Goal: Task Accomplishment & Management: Manage account settings

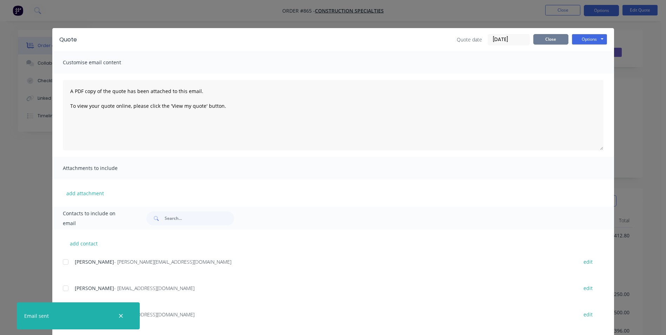
click at [545, 38] on button "Close" at bounding box center [551, 39] width 35 height 11
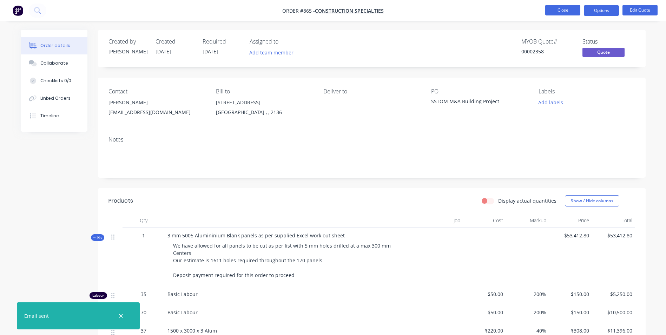
click at [557, 8] on button "Close" at bounding box center [563, 10] width 35 height 11
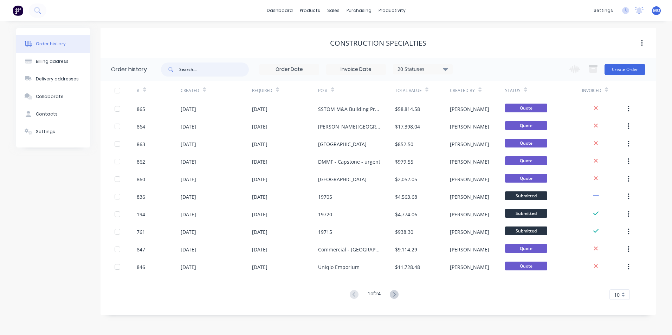
click at [181, 71] on input "text" at bounding box center [214, 70] width 70 height 14
type input "830"
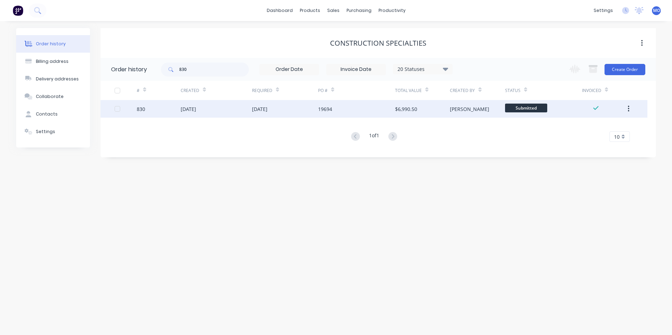
click at [190, 107] on div "[DATE]" at bounding box center [188, 108] width 15 height 7
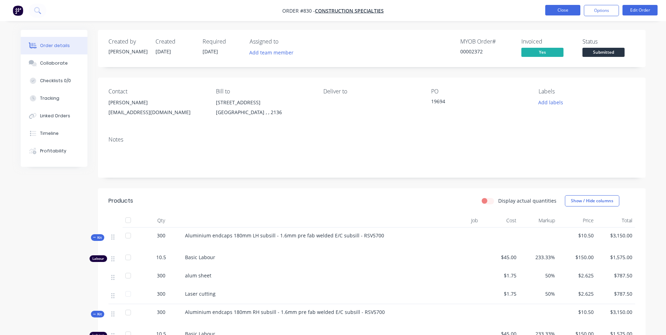
click at [549, 11] on button "Close" at bounding box center [563, 10] width 35 height 11
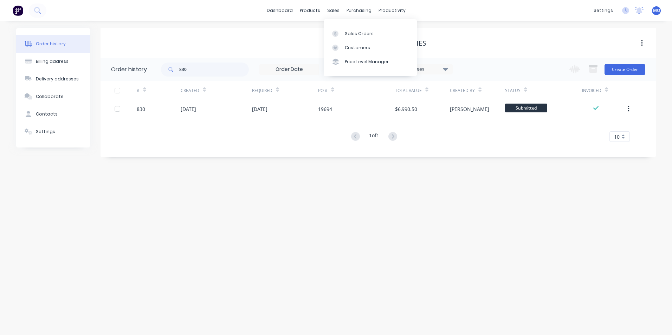
click at [338, 4] on div "dashboard products sales purchasing productivity dashboard products Product Cat…" at bounding box center [336, 10] width 672 height 21
click at [347, 32] on div "Sales Orders" at bounding box center [359, 34] width 29 height 6
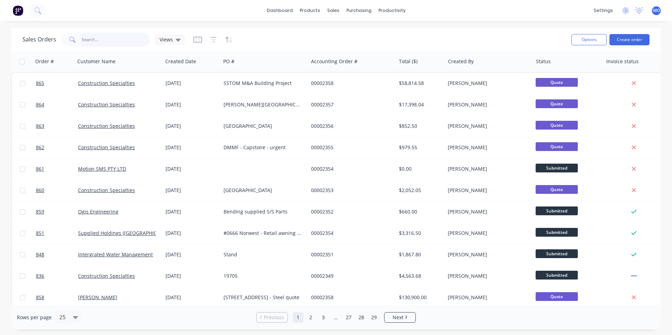
click at [96, 41] on input "text" at bounding box center [115, 40] width 68 height 14
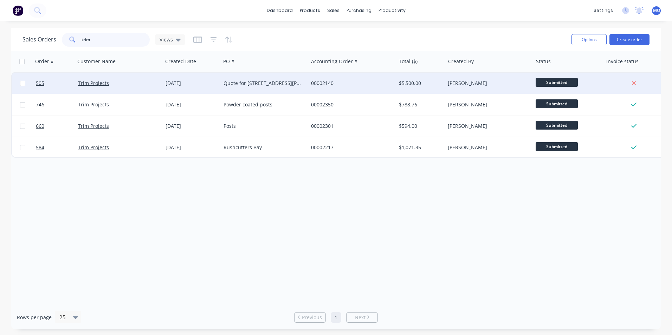
type input "trim"
click at [269, 80] on div "Quote for [STREET_ADDRESS][PERSON_NAME]" at bounding box center [262, 83] width 78 height 7
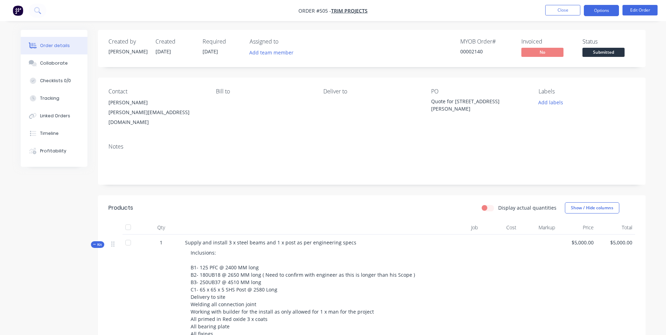
click at [604, 12] on button "Options" at bounding box center [601, 10] width 35 height 11
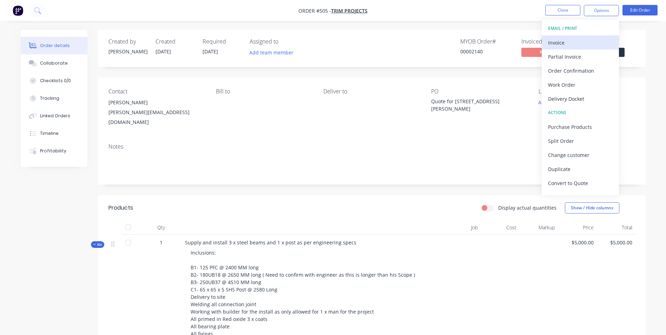
click at [552, 45] on div "Invoice" at bounding box center [580, 43] width 65 height 10
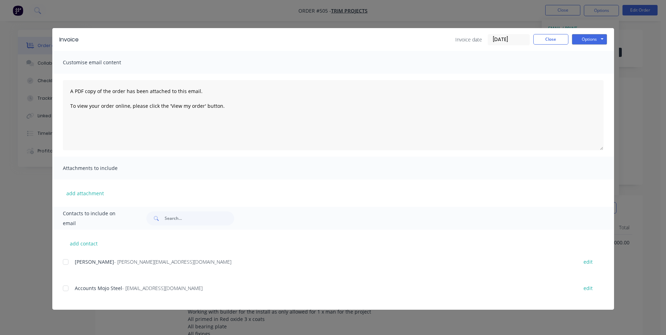
click at [72, 270] on div "[PERSON_NAME] - [PERSON_NAME][EMAIL_ADDRESS][DOMAIN_NAME] edit" at bounding box center [338, 266] width 551 height 18
click at [65, 261] on div at bounding box center [66, 262] width 14 height 14
click at [66, 289] on div at bounding box center [66, 288] width 14 height 14
click at [592, 39] on button "Options" at bounding box center [589, 39] width 35 height 11
click at [583, 72] on button "Email" at bounding box center [594, 75] width 45 height 12
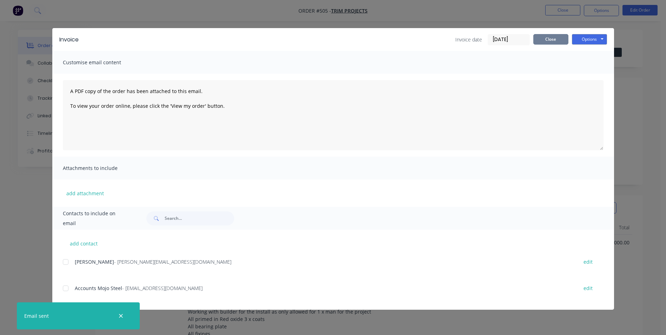
click at [561, 40] on button "Close" at bounding box center [551, 39] width 35 height 11
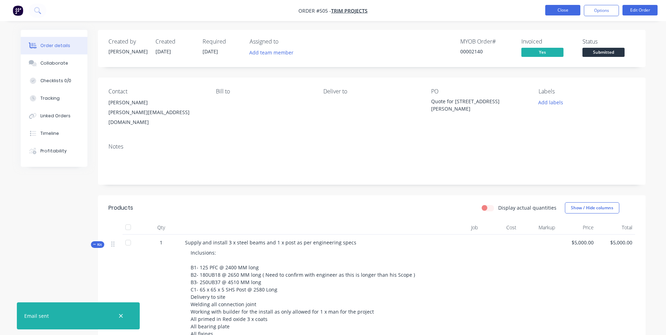
click at [568, 5] on button "Close" at bounding box center [563, 10] width 35 height 11
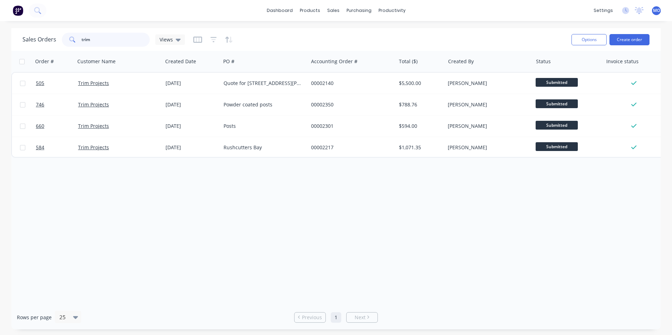
click at [85, 42] on input "trim" at bounding box center [115, 40] width 68 height 14
drag, startPoint x: 115, startPoint y: 42, endPoint x: 60, endPoint y: 43, distance: 54.5
click at [60, 43] on div "Sales Orders trim Views" at bounding box center [103, 40] width 162 height 14
type input "1"
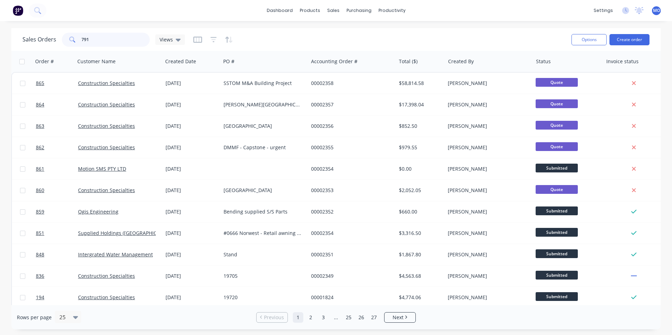
type input "791"
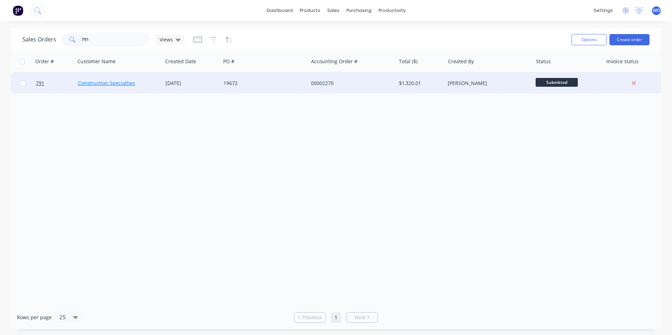
click at [124, 82] on link "Construction Specialties" at bounding box center [106, 83] width 57 height 7
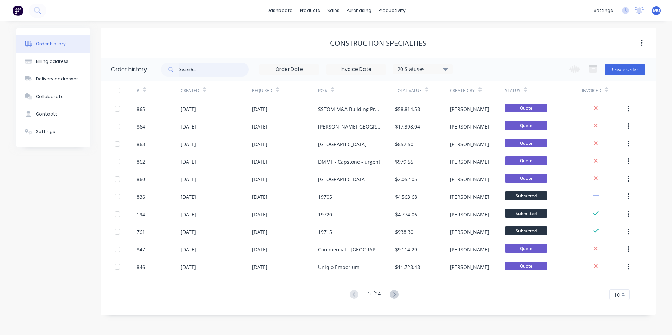
click at [186, 70] on input "text" at bounding box center [214, 70] width 70 height 14
type input "791"
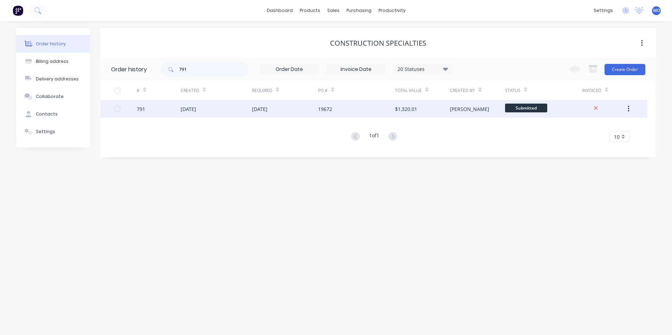
click at [196, 109] on div "[DATE]" at bounding box center [188, 108] width 15 height 7
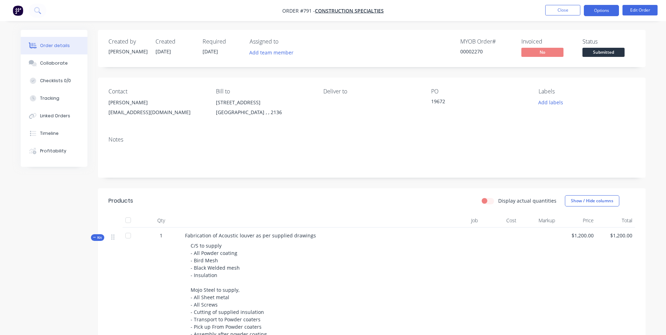
click at [599, 10] on button "Options" at bounding box center [601, 10] width 35 height 11
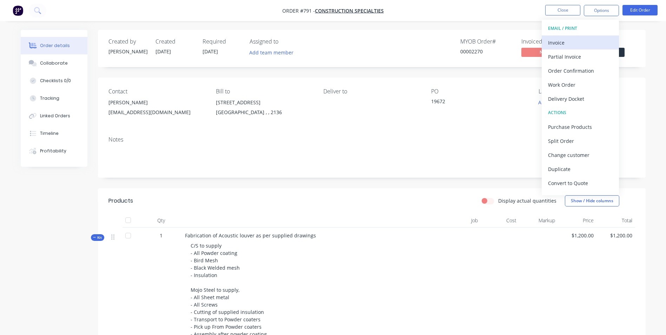
click at [554, 45] on div "Invoice" at bounding box center [580, 43] width 65 height 10
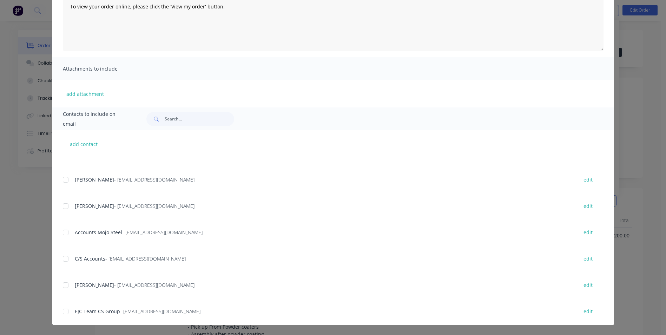
scroll to position [35, 0]
click at [64, 231] on div at bounding box center [66, 233] width 14 height 14
click at [63, 183] on div at bounding box center [66, 180] width 14 height 14
click at [60, 262] on div "add contact [PERSON_NAME] - [PERSON_NAME][EMAIL_ADDRESS][DOMAIN_NAME] edit [PER…" at bounding box center [333, 227] width 562 height 195
click at [63, 254] on div at bounding box center [66, 259] width 14 height 14
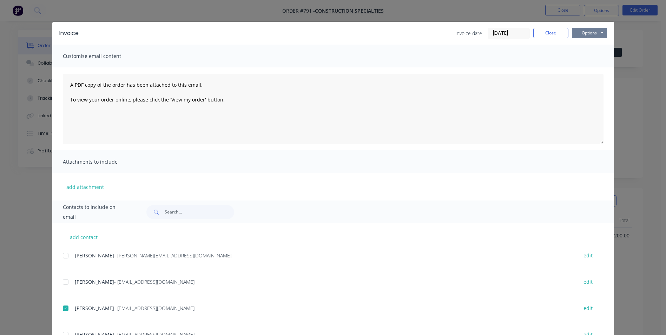
scroll to position [0, 0]
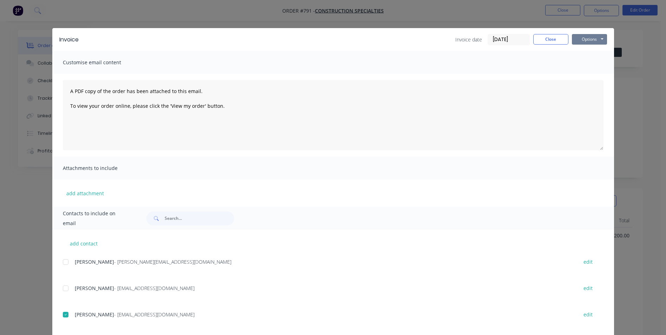
click at [580, 33] on div "Invoice Invoice date [DATE] Close Options Preview Print Email" at bounding box center [333, 39] width 562 height 23
click at [582, 35] on button "Options" at bounding box center [589, 39] width 35 height 11
click at [583, 70] on button "Email" at bounding box center [594, 75] width 45 height 12
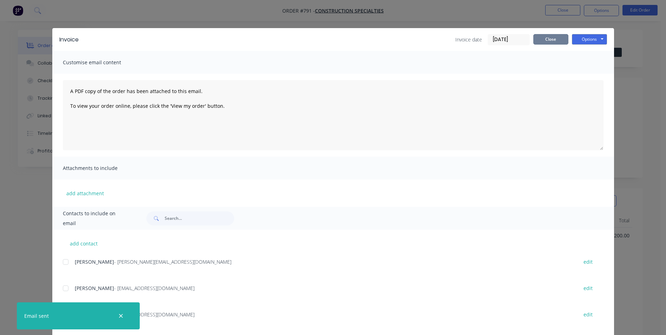
click at [547, 39] on button "Close" at bounding box center [551, 39] width 35 height 11
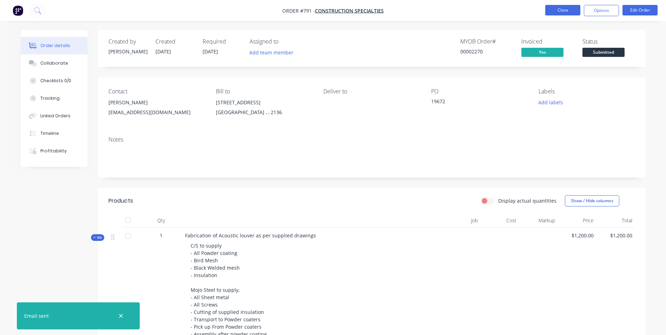
click at [557, 12] on button "Close" at bounding box center [563, 10] width 35 height 11
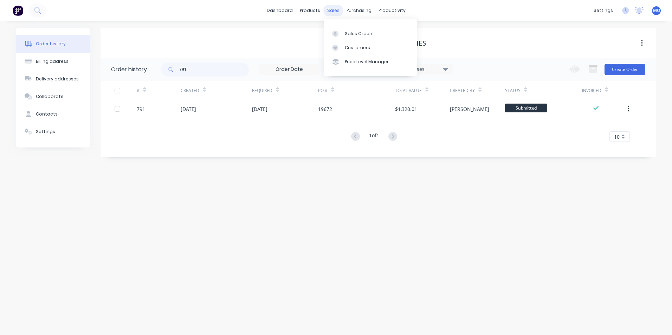
click at [337, 5] on div "sales" at bounding box center [333, 10] width 19 height 11
click at [351, 31] on div "Sales Orders" at bounding box center [359, 34] width 29 height 6
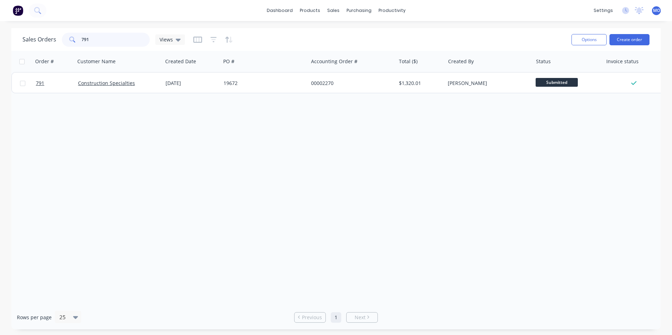
click at [97, 43] on input "791" at bounding box center [115, 40] width 68 height 14
drag, startPoint x: 93, startPoint y: 41, endPoint x: 79, endPoint y: 38, distance: 15.0
click at [79, 38] on div "791" at bounding box center [106, 40] width 88 height 14
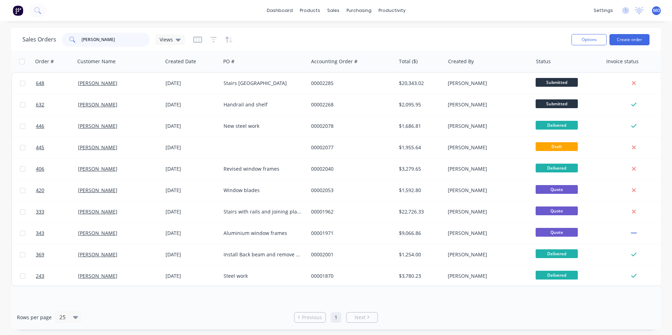
type input "[PERSON_NAME]"
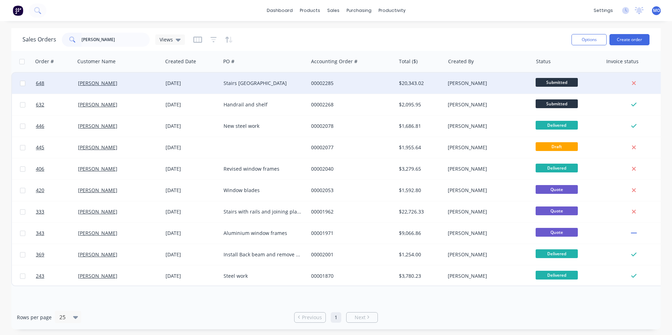
click at [228, 83] on div "Stairs [GEOGRAPHIC_DATA]" at bounding box center [262, 83] width 78 height 7
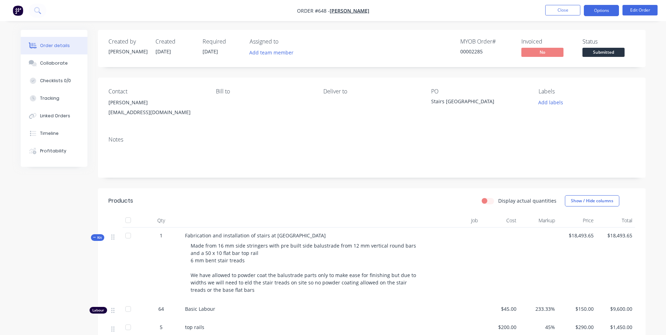
click at [609, 11] on button "Options" at bounding box center [601, 10] width 35 height 11
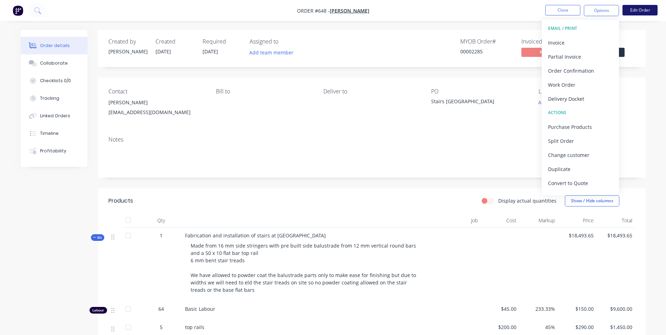
click at [636, 7] on button "Edit Order" at bounding box center [640, 10] width 35 height 11
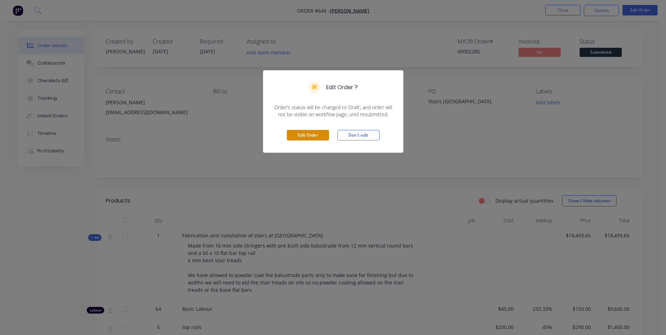
click at [301, 136] on button "Edit Order" at bounding box center [308, 135] width 42 height 11
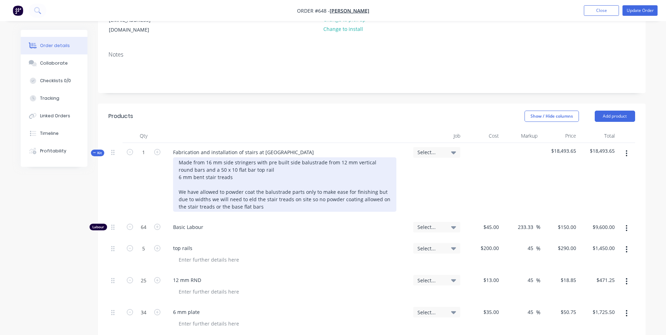
scroll to position [105, 0]
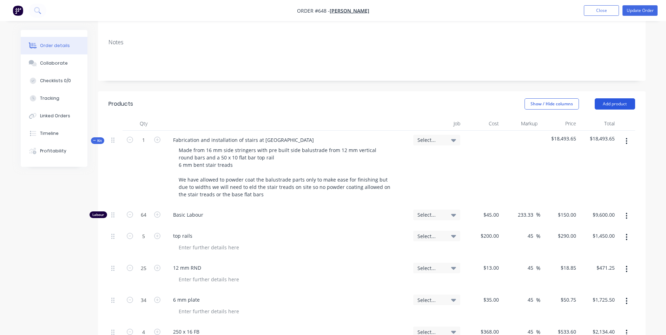
click at [605, 98] on button "Add product" at bounding box center [615, 103] width 40 height 11
click at [591, 131] on div "Basic product" at bounding box center [602, 136] width 54 height 10
click at [609, 98] on button "Add product" at bounding box center [615, 103] width 40 height 11
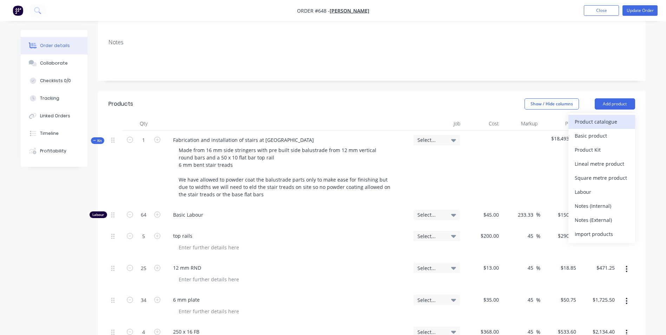
click at [593, 113] on div "Product catalogue Basic product Product Kit Lineal metre product Square metre p…" at bounding box center [602, 178] width 67 height 130
click at [587, 117] on div "Product catalogue" at bounding box center [602, 122] width 54 height 10
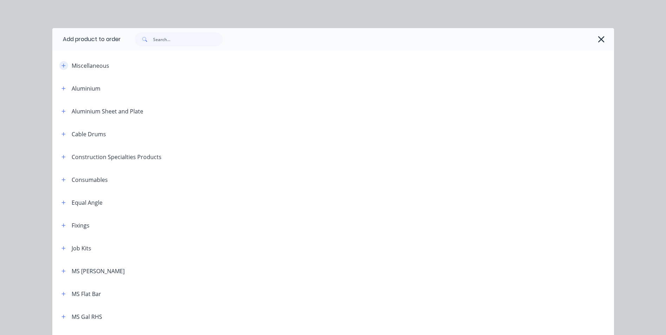
drag, startPoint x: 61, startPoint y: 62, endPoint x: 61, endPoint y: 67, distance: 4.6
click at [61, 64] on icon "button" at bounding box center [63, 65] width 4 height 5
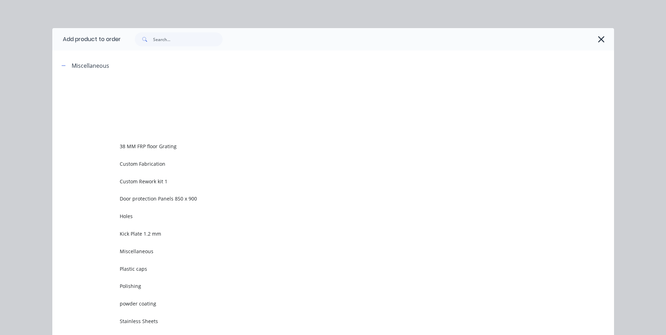
click at [134, 183] on span "Custom Rework kit 1" at bounding box center [318, 181] width 396 height 7
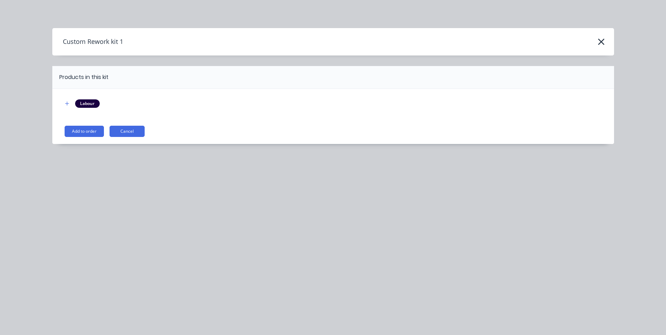
click at [84, 134] on button "Add to order" at bounding box center [84, 131] width 39 height 11
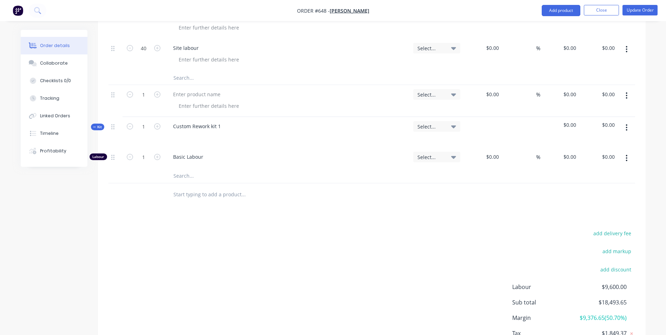
scroll to position [555, 0]
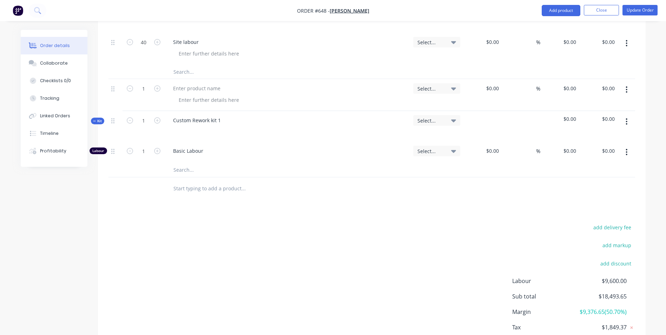
click at [623, 83] on button "button" at bounding box center [627, 89] width 17 height 13
click at [580, 145] on div "Delete" at bounding box center [602, 150] width 54 height 10
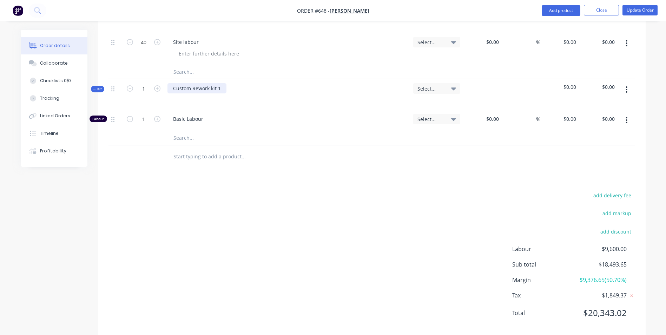
click at [220, 83] on div "Custom Rework kit 1" at bounding box center [197, 88] width 59 height 10
drag, startPoint x: 217, startPoint y: 80, endPoint x: 173, endPoint y: 80, distance: 44.3
click at [173, 83] on div "Custom Rework kit 1" at bounding box center [197, 88] width 59 height 10
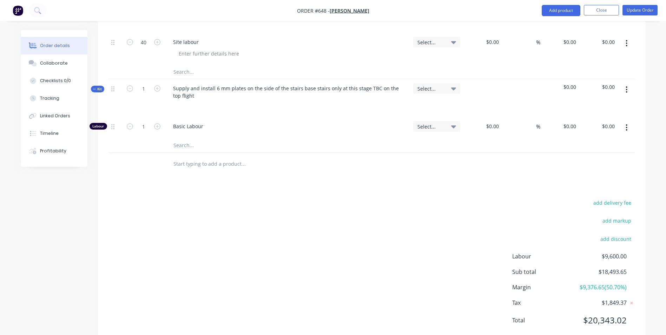
click at [623, 83] on button "button" at bounding box center [627, 89] width 17 height 13
click at [592, 103] on div "Add product to kit" at bounding box center [602, 108] width 54 height 10
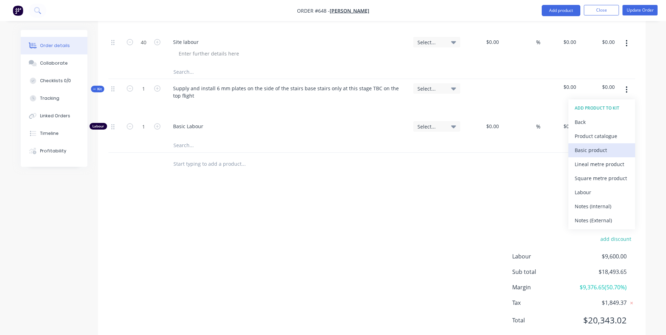
click at [581, 145] on div "Basic product" at bounding box center [602, 150] width 54 height 10
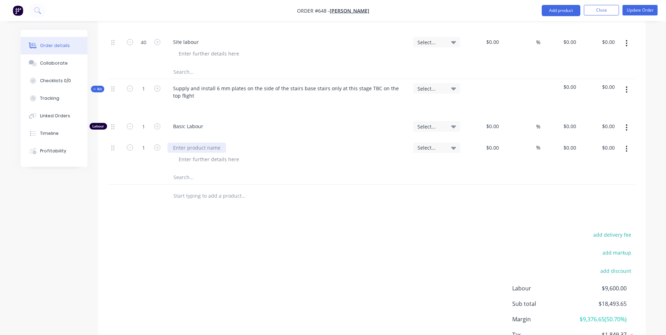
click at [169, 143] on div at bounding box center [197, 148] width 59 height 10
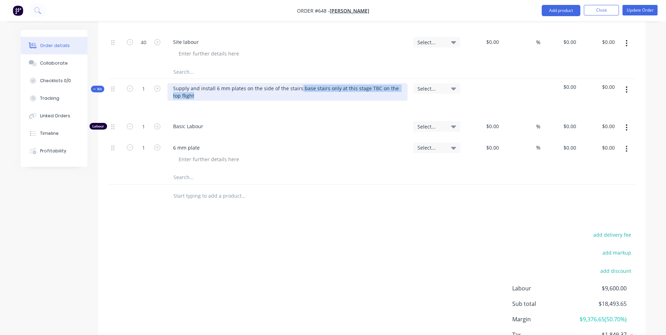
drag, startPoint x: 299, startPoint y: 79, endPoint x: 303, endPoint y: 86, distance: 8.4
click at [303, 86] on div "Supply and install 6 mm plates on the side of the stairs base stairs only at th…" at bounding box center [288, 92] width 240 height 18
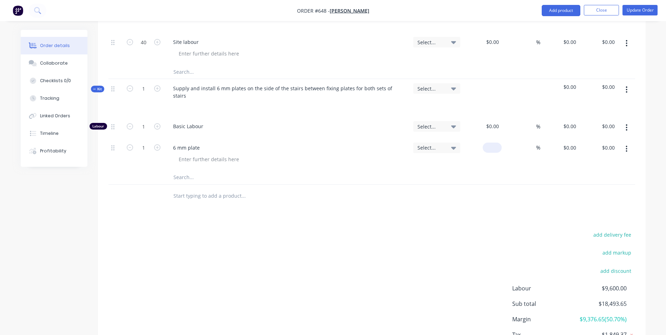
click at [492, 143] on div "$0.00" at bounding box center [492, 148] width 19 height 10
type input "$227.00"
type input "50"
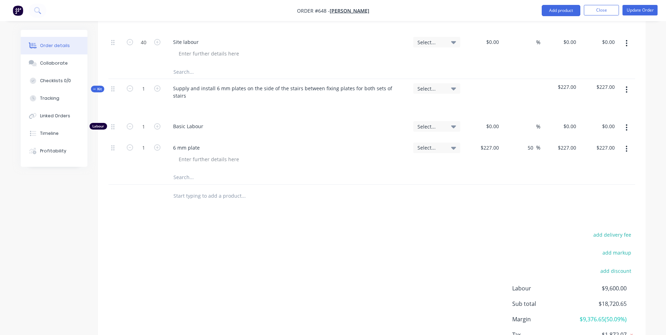
type input "340.5"
type input "$340.50"
click at [622, 143] on button "button" at bounding box center [627, 149] width 17 height 13
click at [595, 176] on div "Duplicate" at bounding box center [602, 181] width 54 height 10
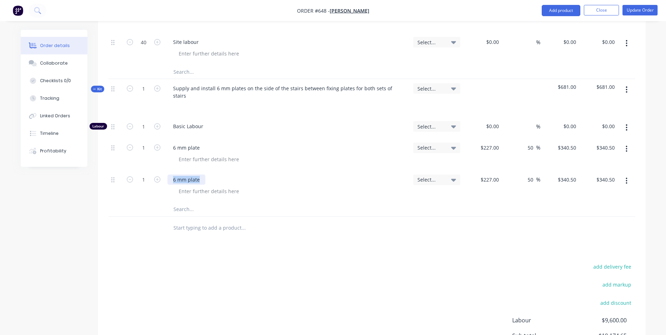
drag, startPoint x: 199, startPoint y: 162, endPoint x: 135, endPoint y: 176, distance: 66.2
click at [130, 173] on div "1 6 mm plate Select... $227.00 $227.00 50 50 % $340.50 $340.50 $340.50 $340.50" at bounding box center [372, 186] width 527 height 32
type input "2"
type input "$5.00"
type input "$7.50"
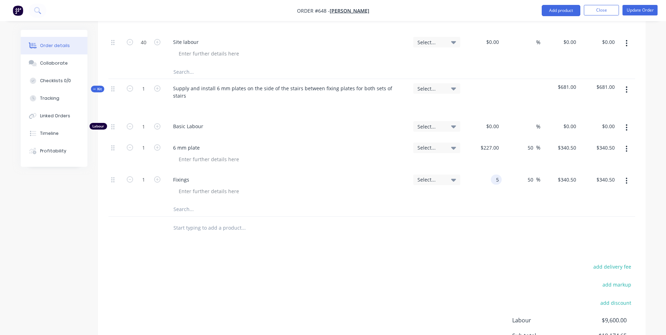
type input "$7.50"
type input "20"
type input "$150.00"
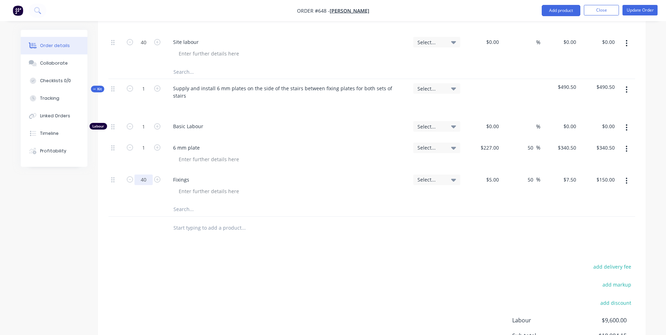
type input "40"
type input "$300.00"
type input "3"
type input "4"
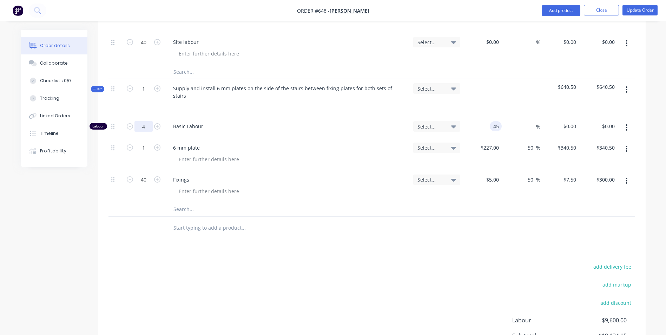
type input "$45.00"
type input "$180.00"
type input "150"
type input "233.33"
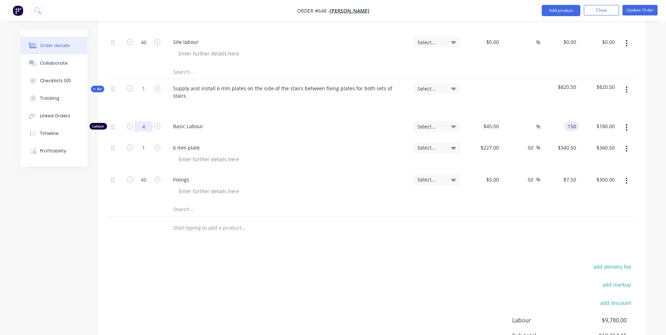
type input "$150.00"
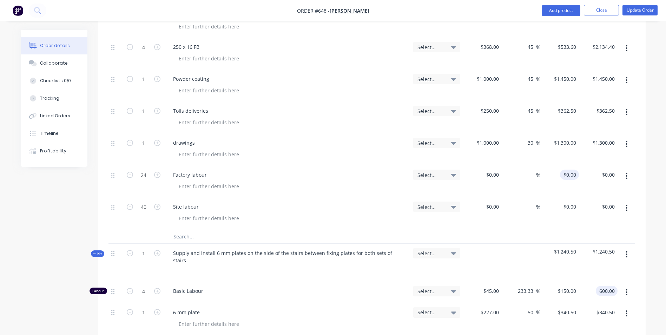
scroll to position [386, 0]
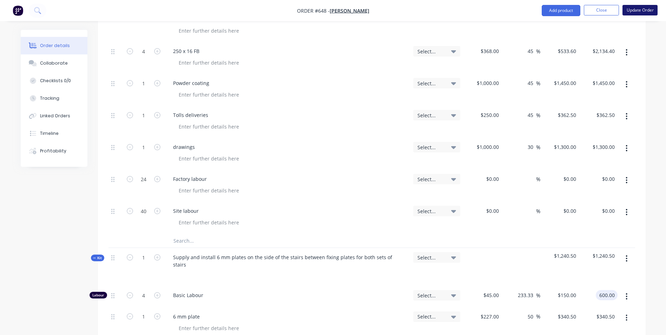
click at [635, 11] on button "Update Order" at bounding box center [640, 10] width 35 height 11
type input "$600.00"
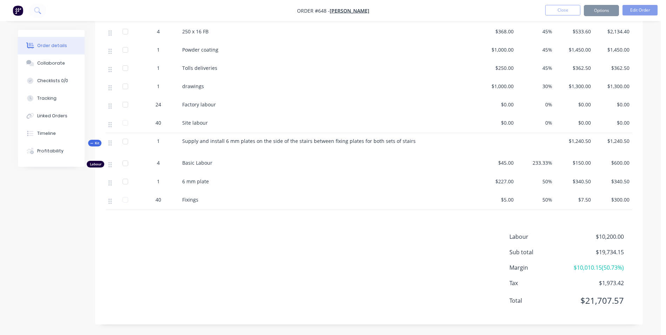
scroll to position [0, 0]
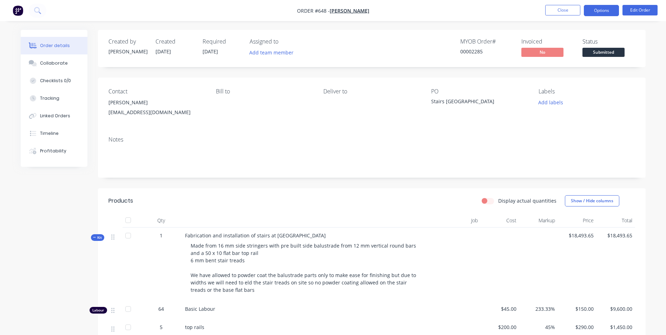
click at [598, 10] on button "Options" at bounding box center [601, 10] width 35 height 11
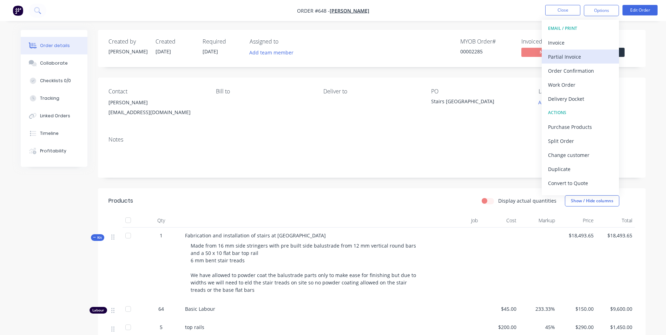
click at [551, 52] on div "Partial Invoice" at bounding box center [580, 57] width 65 height 10
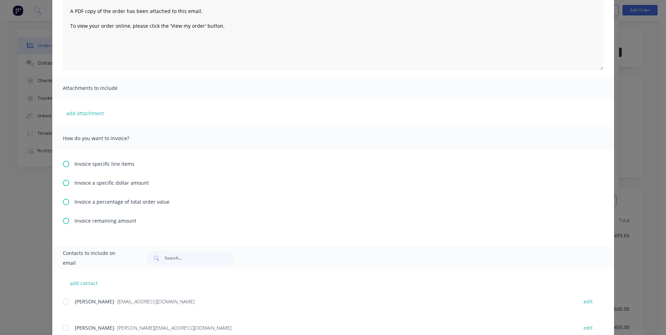
scroll to position [105, 0]
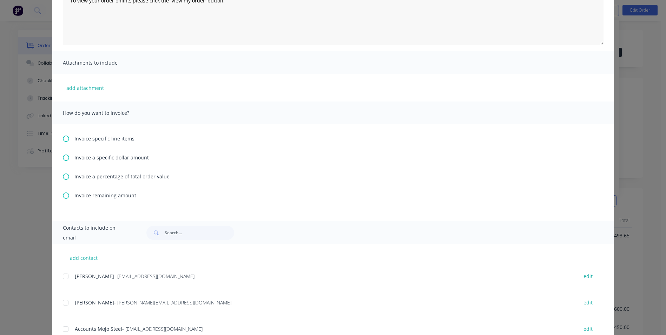
click at [64, 174] on icon at bounding box center [66, 177] width 6 height 6
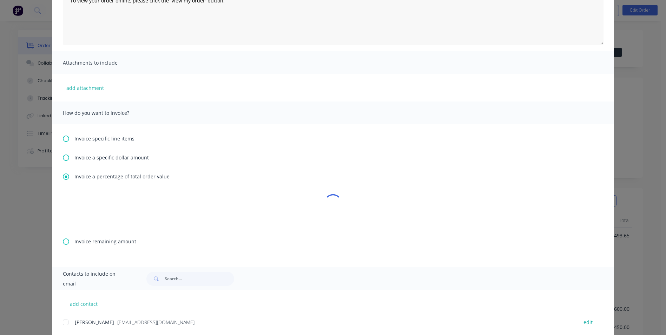
scroll to position [0, 0]
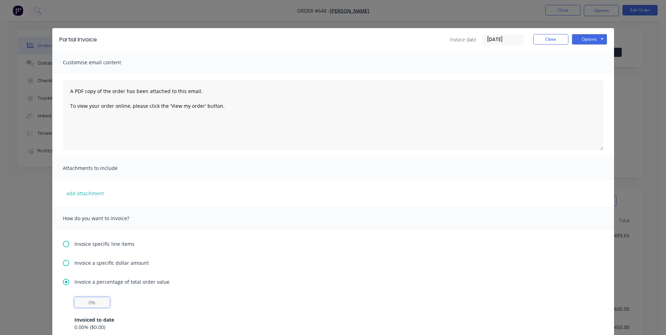
drag, startPoint x: 94, startPoint y: 305, endPoint x: 77, endPoint y: 310, distance: 17.5
click at [94, 308] on div "Invoiced to date 0.00 % ( $0.00 ) Remaining to be invoiced 100.00 % ( $19,734.1…" at bounding box center [333, 324] width 518 height 55
type input "50%"
click at [290, 288] on div "Invoice a percentage of total order value 50% Invoiced to date 0.00 % ( $0.00 )…" at bounding box center [333, 321] width 541 height 86
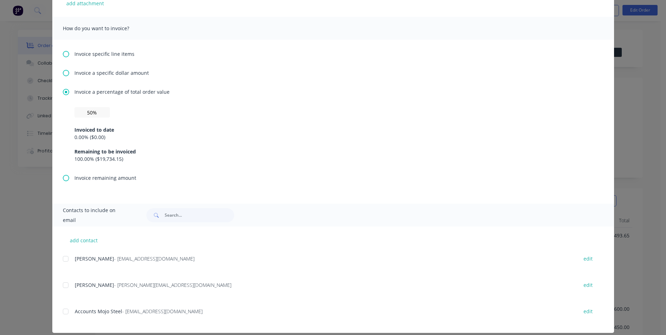
scroll to position [198, 0]
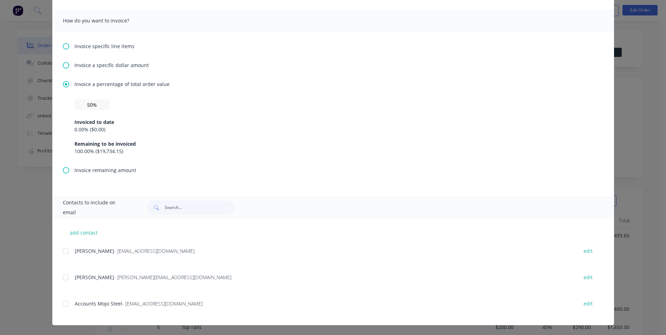
click at [65, 247] on div at bounding box center [66, 251] width 14 height 14
click at [65, 270] on div "[PERSON_NAME] - [EMAIL_ADDRESS][DOMAIN_NAME] edit [PERSON_NAME] - [PERSON_NAME]…" at bounding box center [338, 285] width 551 height 79
click at [63, 309] on div at bounding box center [66, 304] width 14 height 14
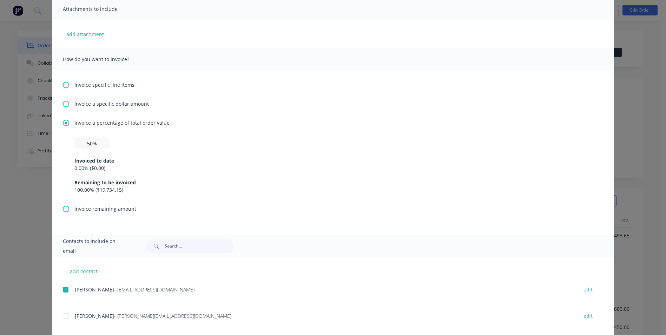
scroll to position [0, 0]
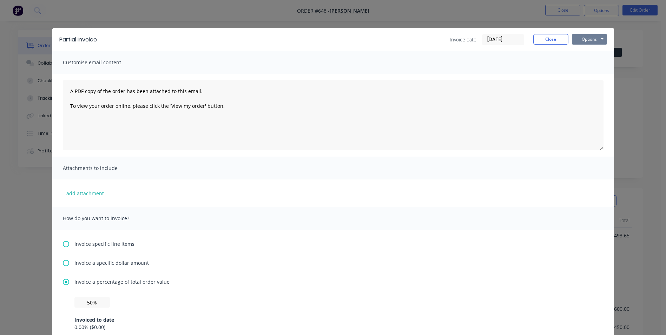
click at [582, 36] on button "Options" at bounding box center [589, 39] width 35 height 11
click at [587, 75] on button "Email" at bounding box center [594, 75] width 45 height 12
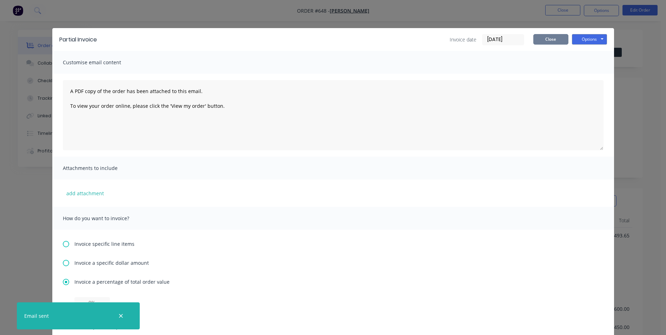
click at [541, 34] on button "Close" at bounding box center [551, 39] width 35 height 11
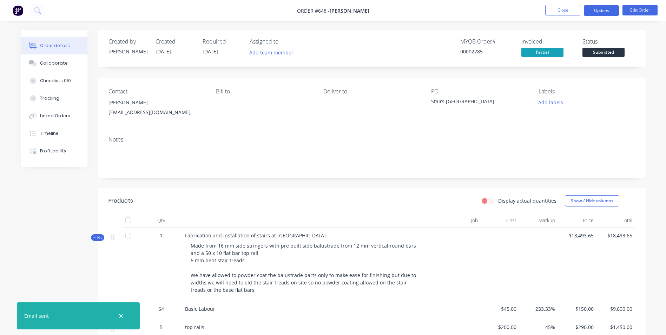
click at [596, 12] on button "Options" at bounding box center [601, 10] width 35 height 11
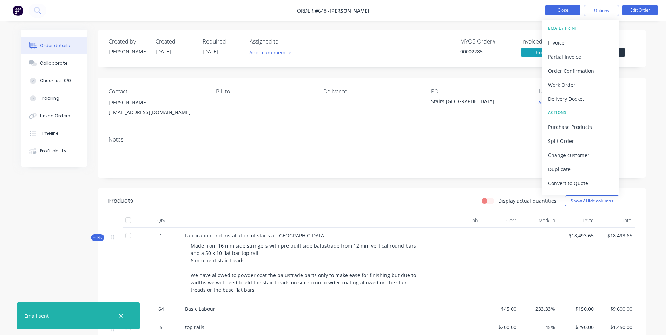
click at [564, 10] on button "Close" at bounding box center [563, 10] width 35 height 11
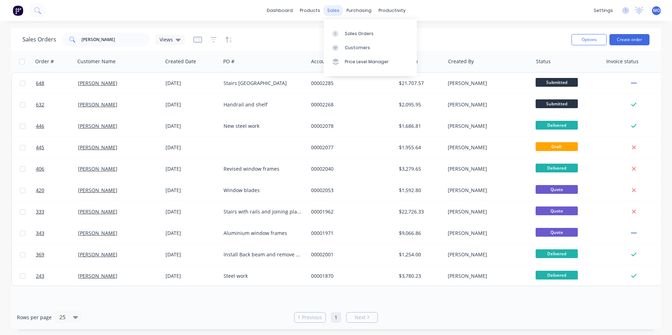
click at [332, 11] on div "sales" at bounding box center [333, 10] width 19 height 11
drag, startPoint x: 119, startPoint y: 39, endPoint x: 55, endPoint y: 46, distance: 65.1
click at [55, 45] on div "Sales Orders [PERSON_NAME] Views" at bounding box center [103, 40] width 162 height 14
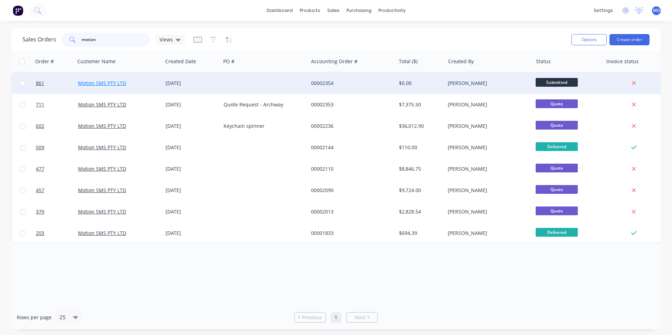
type input "motion"
click at [115, 85] on link "Motion SMS PTY LTD" at bounding box center [102, 83] width 48 height 7
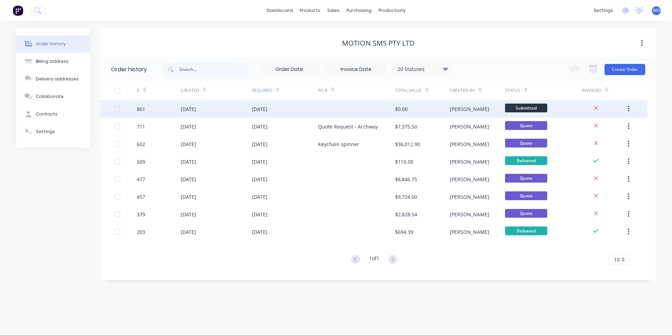
click at [230, 102] on div "[DATE]" at bounding box center [216, 109] width 71 height 18
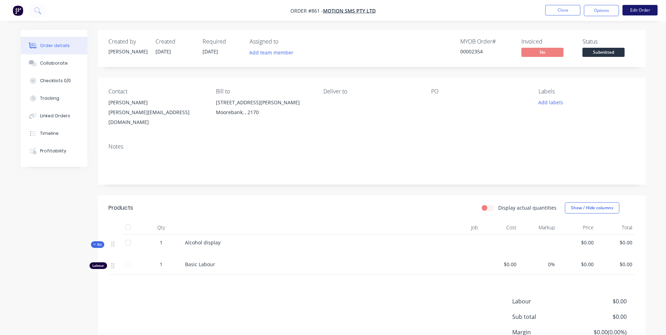
click at [636, 10] on button "Edit Order" at bounding box center [640, 10] width 35 height 11
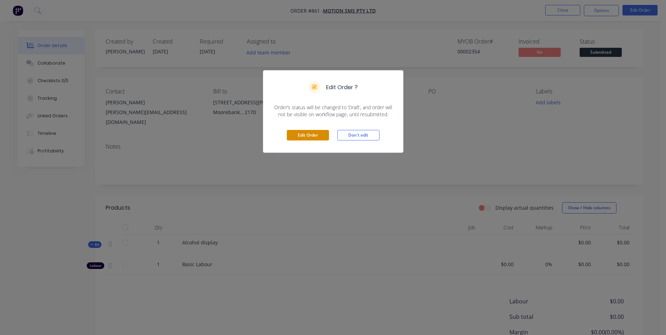
click at [316, 136] on button "Edit Order" at bounding box center [308, 135] width 42 height 11
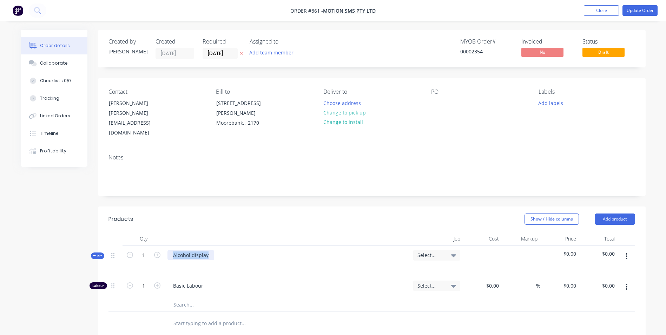
drag, startPoint x: 213, startPoint y: 246, endPoint x: 169, endPoint y: 256, distance: 45.7
click at [169, 255] on div "Alcohol display" at bounding box center [288, 261] width 246 height 31
drag, startPoint x: 499, startPoint y: 270, endPoint x: 495, endPoint y: 275, distance: 7.2
click at [497, 281] on div "0 $0.00" at bounding box center [494, 286] width 16 height 10
type input "$45.00"
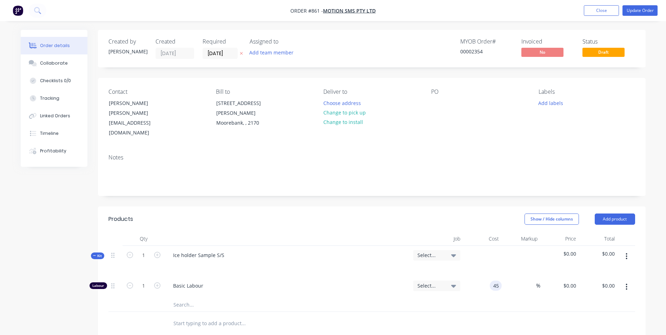
type input "$45.00"
type input "100"
type input "122.22"
type input "$100.00"
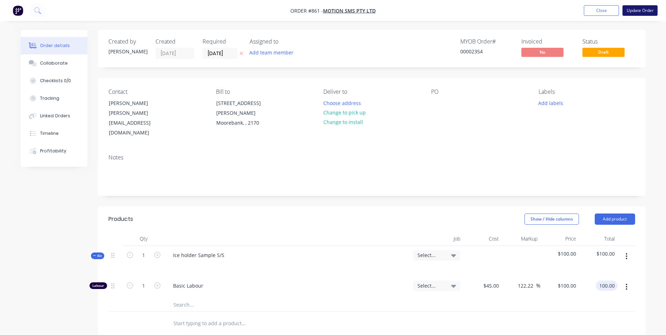
type input "$100.00"
click at [645, 8] on button "Update Order" at bounding box center [640, 10] width 35 height 11
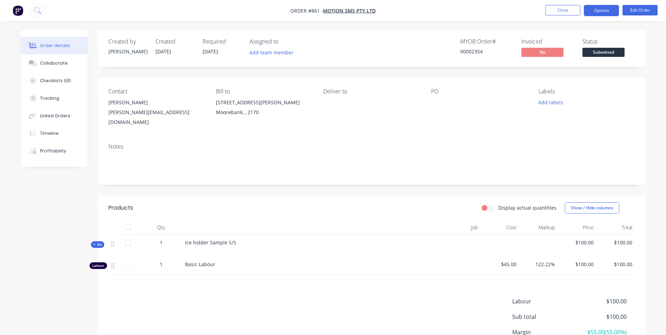
click at [601, 13] on button "Options" at bounding box center [601, 10] width 35 height 11
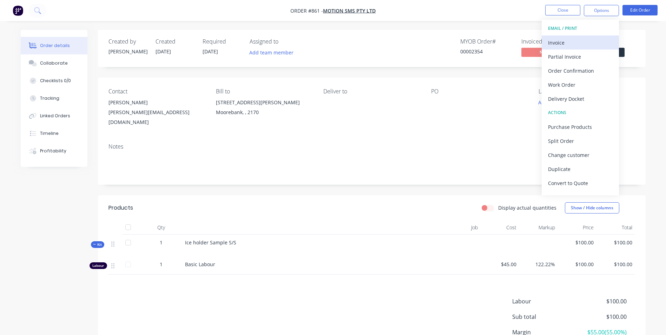
click at [559, 43] on div "Invoice" at bounding box center [580, 43] width 65 height 10
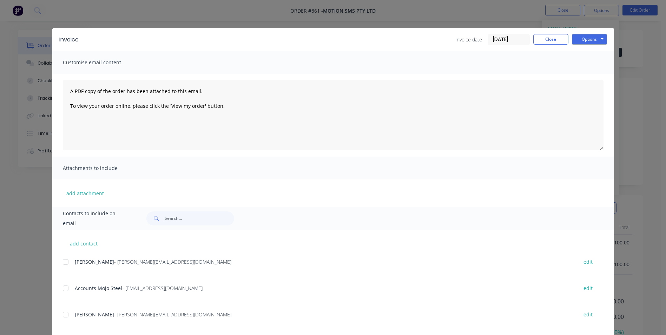
click at [64, 289] on div at bounding box center [66, 288] width 14 height 14
click at [62, 314] on div at bounding box center [66, 315] width 14 height 14
click at [585, 41] on button "Options" at bounding box center [589, 39] width 35 height 11
click at [585, 76] on button "Email" at bounding box center [594, 75] width 45 height 12
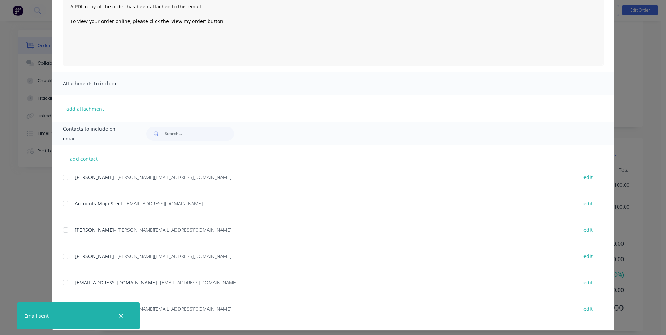
scroll to position [90, 0]
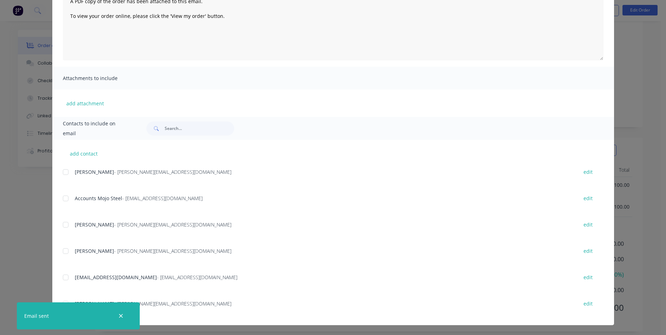
click at [60, 275] on div at bounding box center [66, 277] width 14 height 14
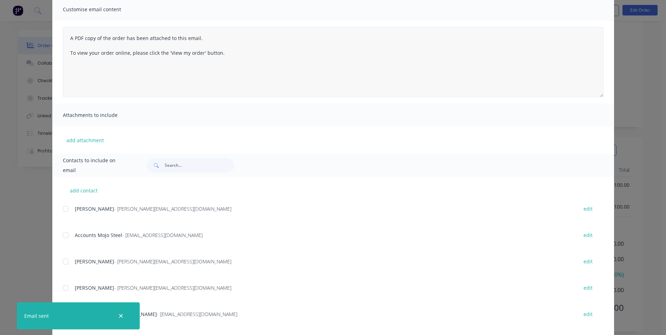
scroll to position [0, 0]
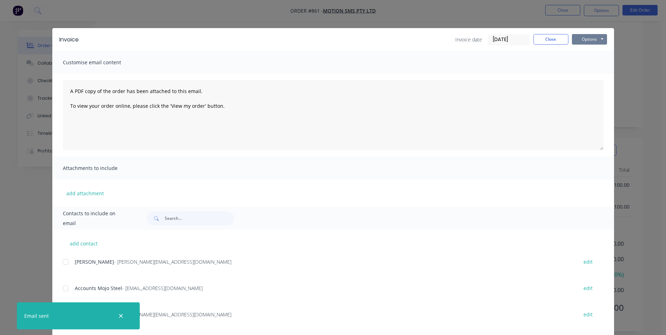
click at [587, 38] on button "Options" at bounding box center [589, 39] width 35 height 11
click at [581, 73] on button "Email" at bounding box center [594, 75] width 45 height 12
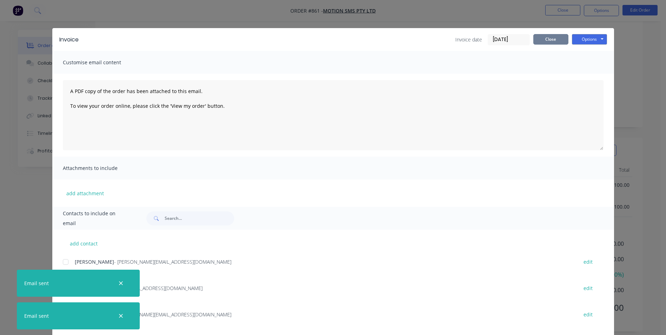
click at [540, 41] on button "Close" at bounding box center [551, 39] width 35 height 11
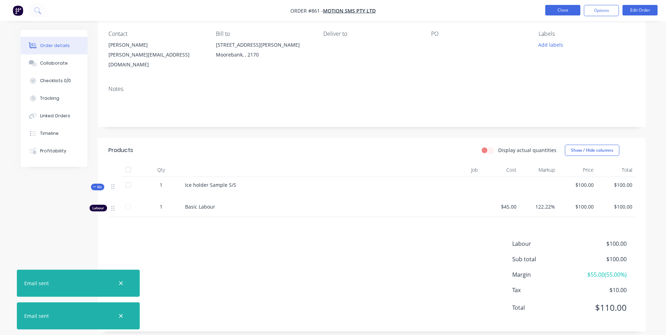
click at [563, 5] on button "Close" at bounding box center [563, 10] width 35 height 11
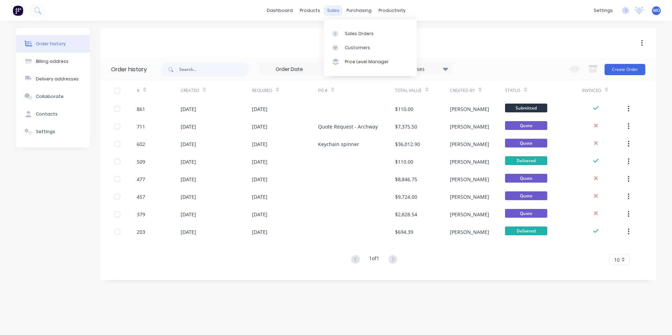
click at [332, 10] on div "sales" at bounding box center [333, 10] width 19 height 11
click at [353, 31] on link "Sales Orders" at bounding box center [370, 33] width 93 height 14
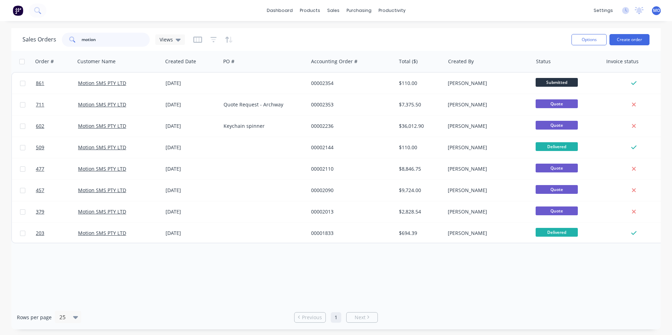
click at [50, 40] on div "Sales Orders motion Views" at bounding box center [103, 40] width 162 height 14
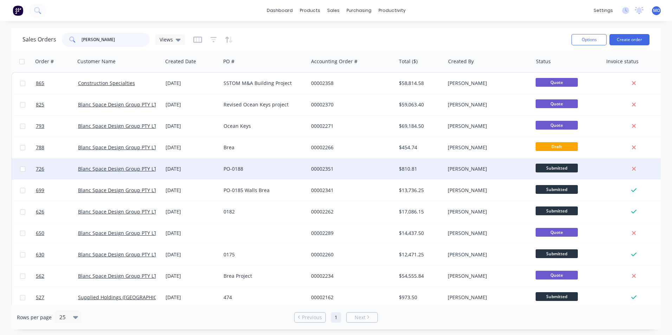
type input "[PERSON_NAME]"
click at [97, 173] on div "Blanc Space Design Group PTY LTD" at bounding box center [118, 168] width 87 height 21
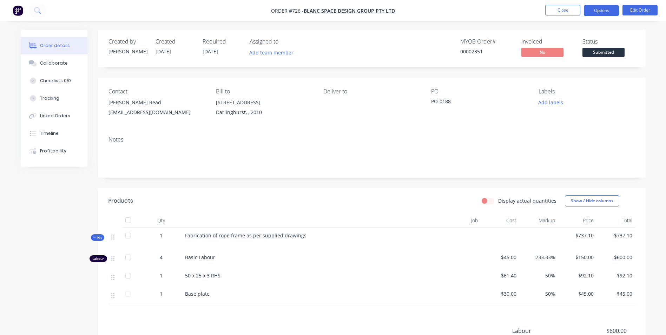
click at [594, 12] on button "Options" at bounding box center [601, 10] width 35 height 11
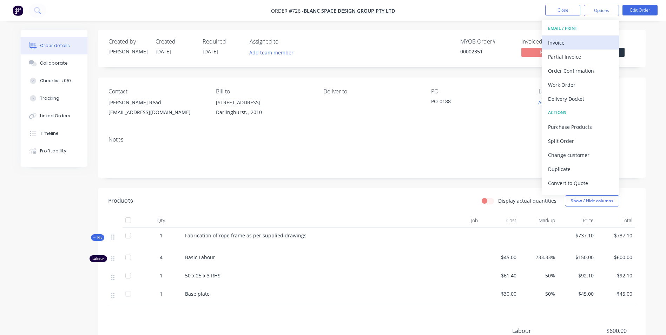
click at [564, 39] on div "Invoice" at bounding box center [580, 43] width 65 height 10
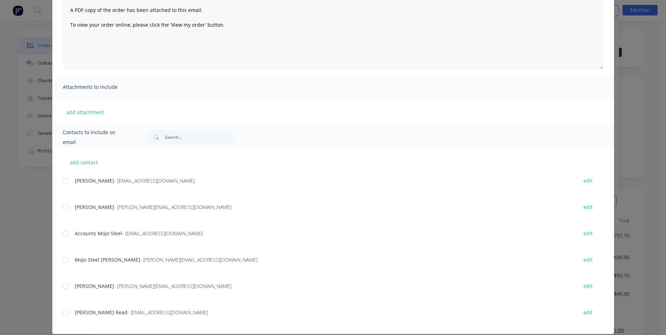
scroll to position [90, 0]
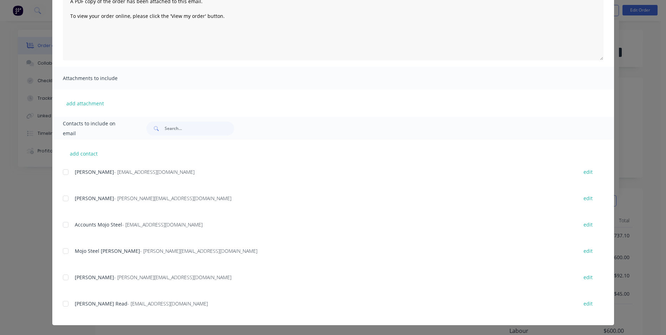
click at [63, 301] on div at bounding box center [66, 304] width 14 height 14
click at [68, 248] on div at bounding box center [66, 251] width 14 height 14
drag, startPoint x: 66, startPoint y: 221, endPoint x: 66, endPoint y: 217, distance: 3.6
click at [66, 221] on div at bounding box center [66, 225] width 14 height 14
drag, startPoint x: 65, startPoint y: 197, endPoint x: 69, endPoint y: 198, distance: 4.6
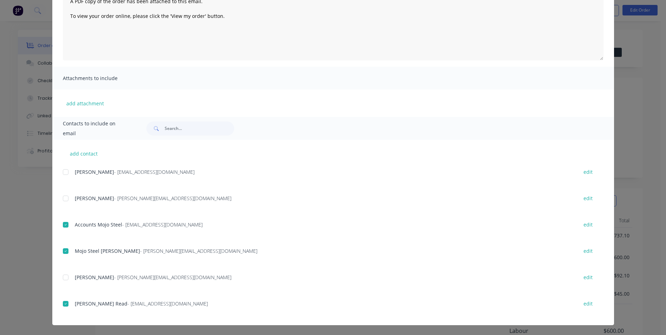
click at [65, 196] on div at bounding box center [66, 198] width 14 height 14
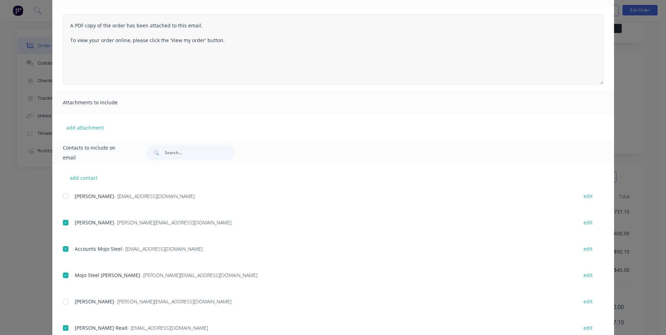
scroll to position [35, 0]
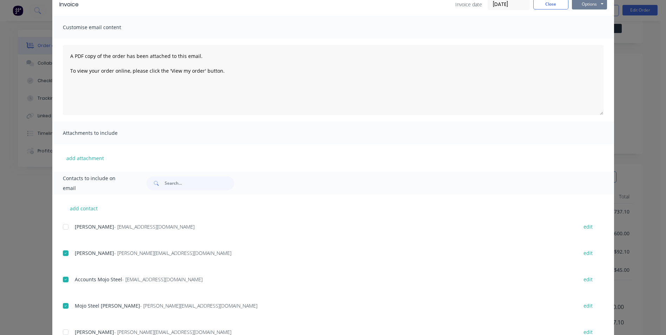
click at [584, 3] on button "Options" at bounding box center [589, 4] width 35 height 11
click at [580, 36] on button "Email" at bounding box center [594, 40] width 45 height 12
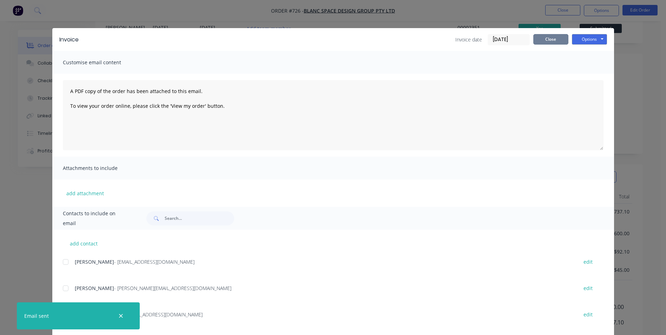
click at [549, 34] on button "Close" at bounding box center [551, 39] width 35 height 11
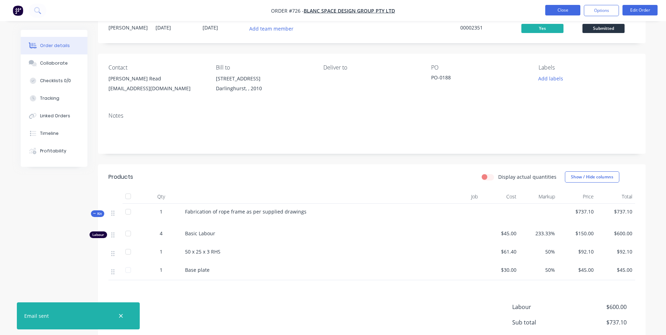
click at [565, 6] on button "Close" at bounding box center [563, 10] width 35 height 11
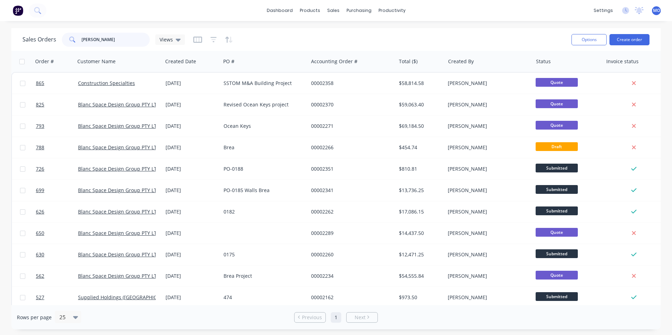
drag, startPoint x: 93, startPoint y: 38, endPoint x: 75, endPoint y: 41, distance: 17.7
click at [75, 41] on div "[PERSON_NAME]" at bounding box center [106, 40] width 88 height 14
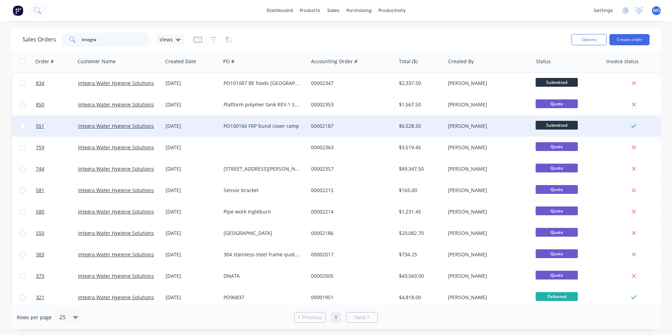
type input "integra"
click at [250, 125] on div "PO100166 FRP bund cover ramp" at bounding box center [262, 126] width 78 height 7
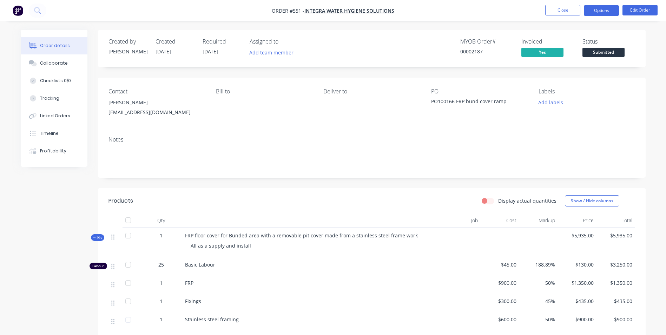
click at [593, 13] on button "Options" at bounding box center [601, 10] width 35 height 11
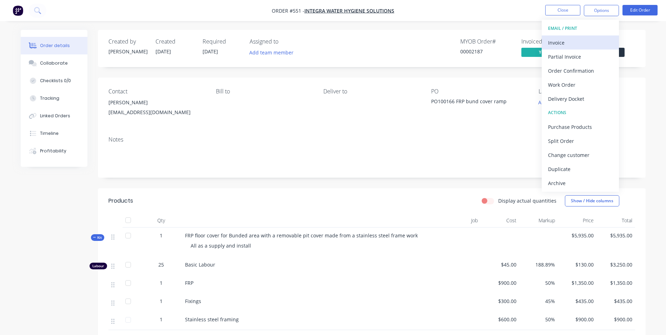
click at [555, 41] on div "Invoice" at bounding box center [580, 43] width 65 height 10
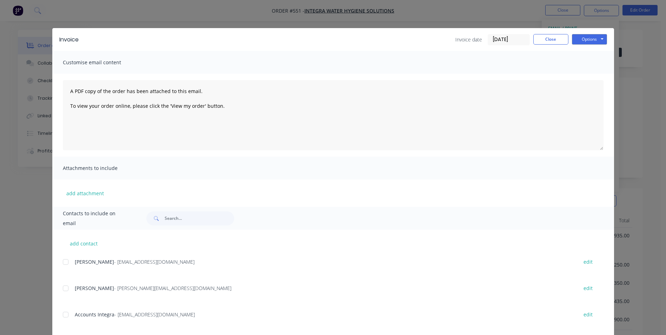
click at [63, 263] on div at bounding box center [66, 262] width 14 height 14
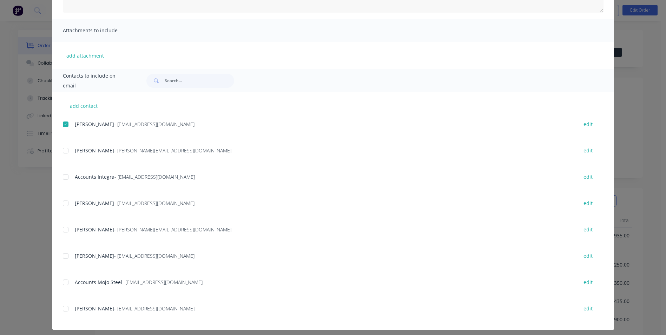
scroll to position [143, 0]
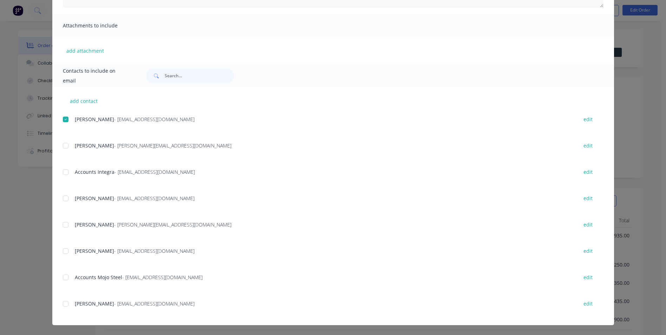
click at [61, 173] on div at bounding box center [66, 172] width 14 height 14
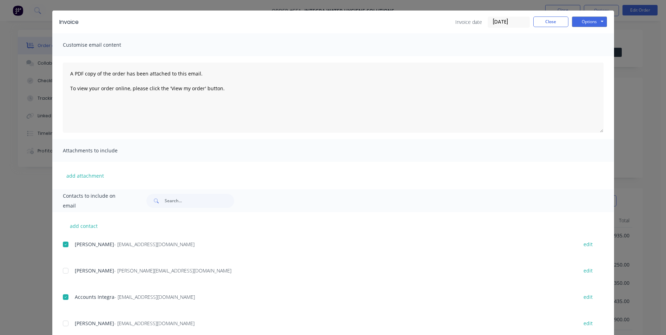
scroll to position [0, 0]
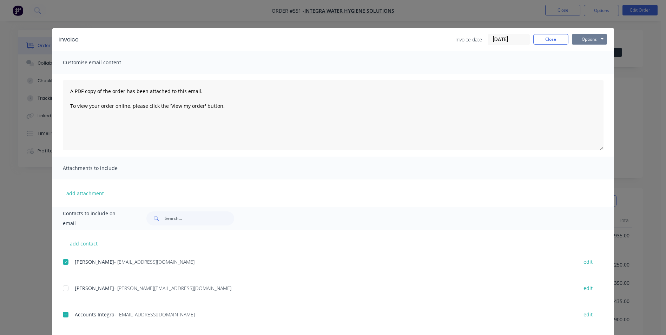
click at [579, 42] on button "Options" at bounding box center [589, 39] width 35 height 11
click at [588, 77] on button "Email" at bounding box center [594, 75] width 45 height 12
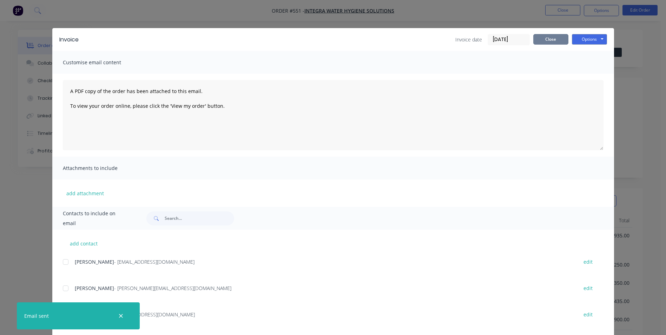
click at [539, 40] on button "Close" at bounding box center [551, 39] width 35 height 11
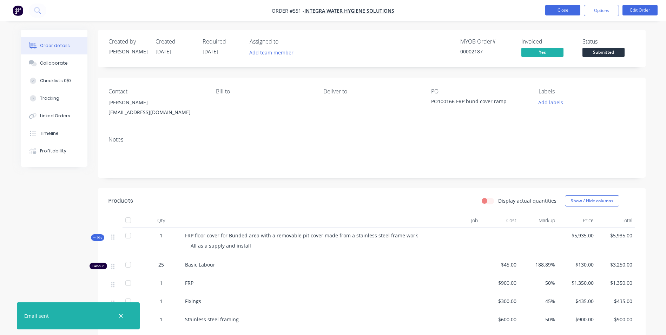
click at [563, 12] on button "Close" at bounding box center [563, 10] width 35 height 11
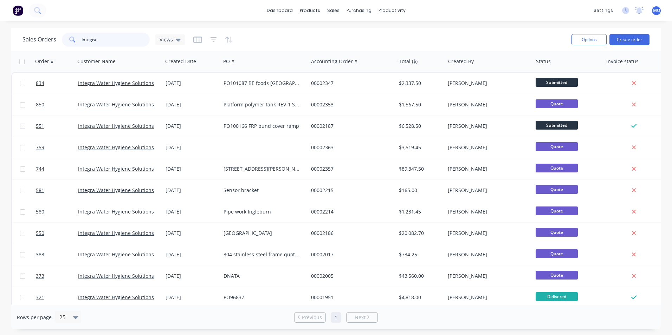
drag, startPoint x: 96, startPoint y: 41, endPoint x: 60, endPoint y: 45, distance: 35.7
click at [60, 45] on div "Sales Orders integra Views" at bounding box center [103, 40] width 162 height 14
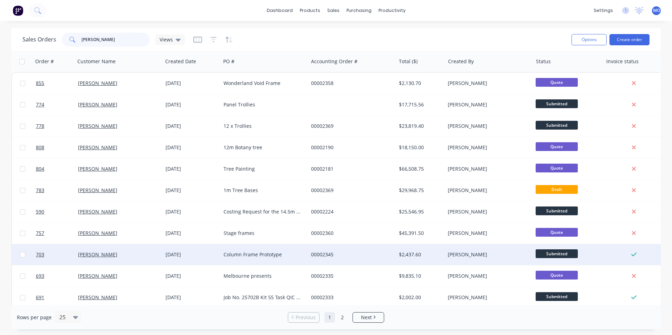
type input "[PERSON_NAME]"
click at [256, 254] on div "Column Frame Prototype" at bounding box center [262, 254] width 78 height 7
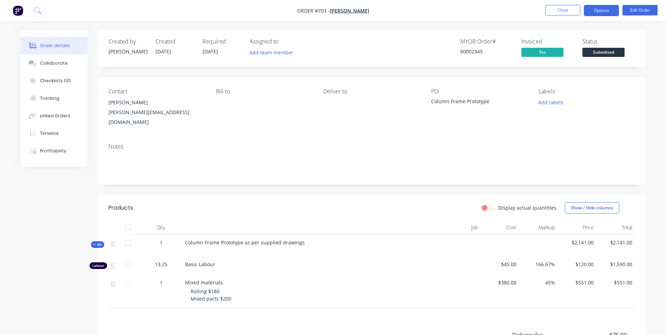
click at [605, 12] on button "Options" at bounding box center [601, 10] width 35 height 11
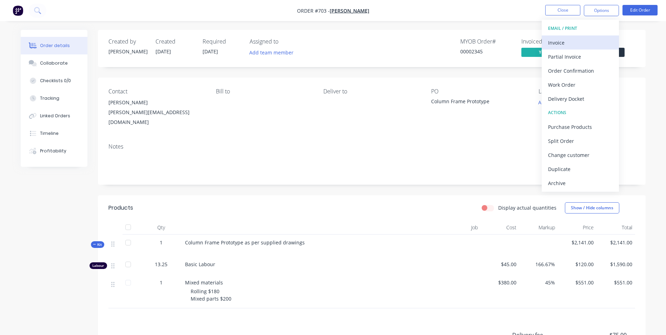
click at [558, 40] on div "Invoice" at bounding box center [580, 43] width 65 height 10
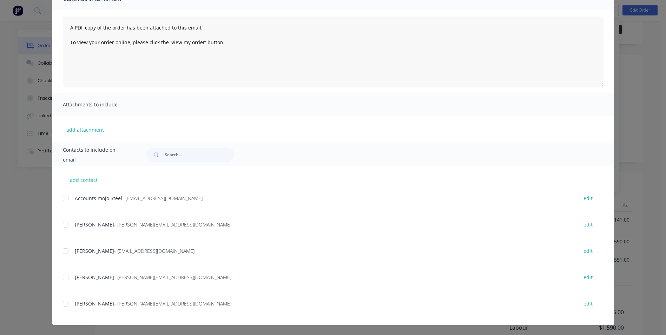
scroll to position [35, 0]
click at [63, 279] on div at bounding box center [66, 277] width 14 height 14
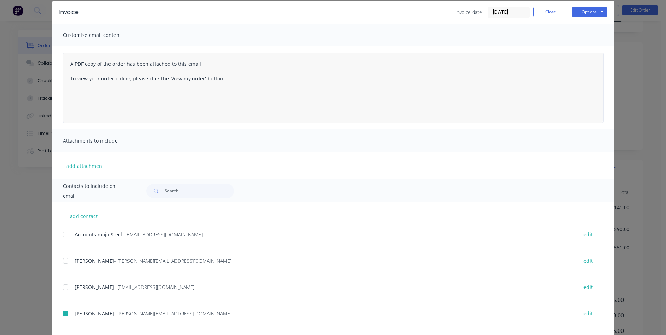
scroll to position [0, 0]
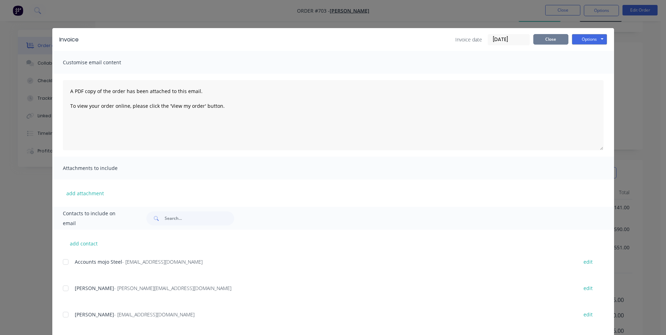
click at [550, 42] on button "Close" at bounding box center [551, 39] width 35 height 11
